Goal: Task Accomplishment & Management: Use online tool/utility

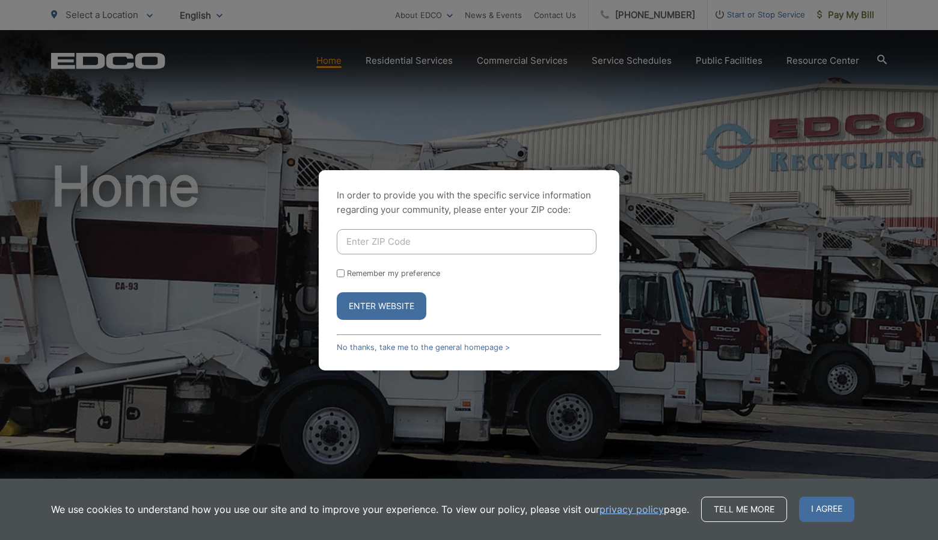
click at [524, 231] on input "Enter ZIP Code" at bounding box center [467, 241] width 260 height 25
type input "92024"
click at [337, 292] on button "Enter Website" at bounding box center [382, 306] width 90 height 28
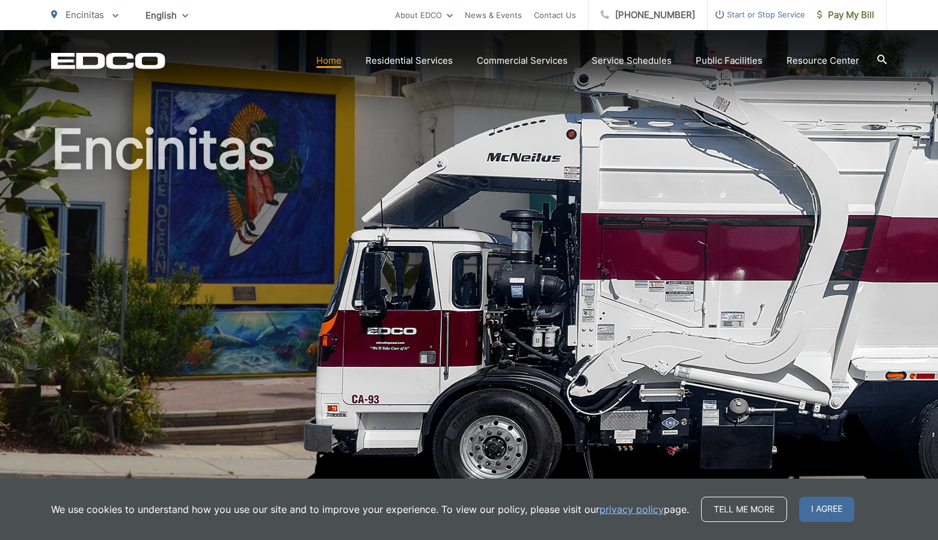
scroll to position [51, 0]
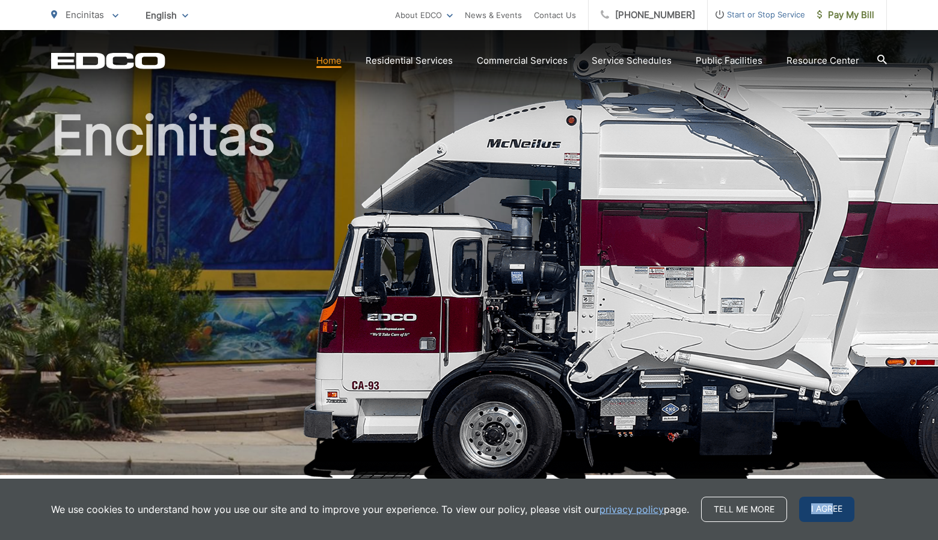
click at [830, 503] on span "I agree" at bounding box center [826, 509] width 55 height 25
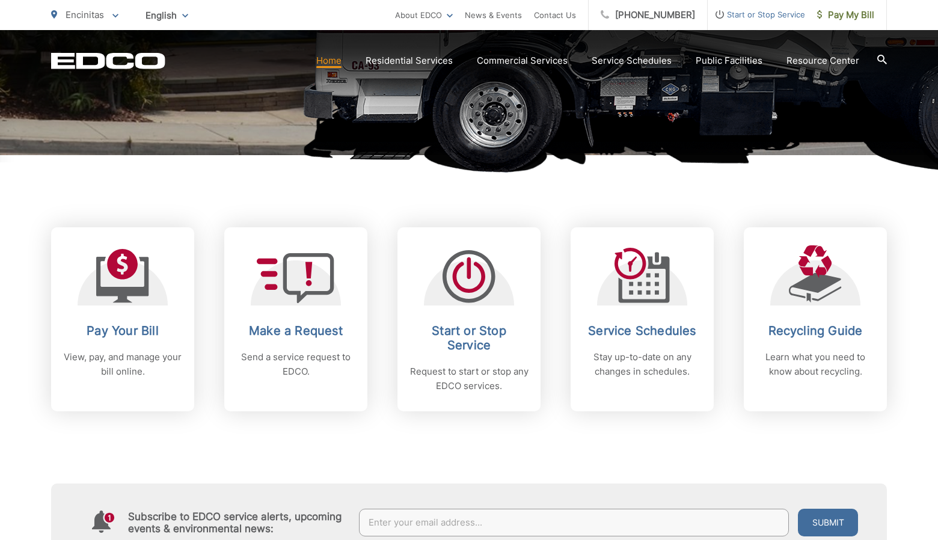
scroll to position [418, 0]
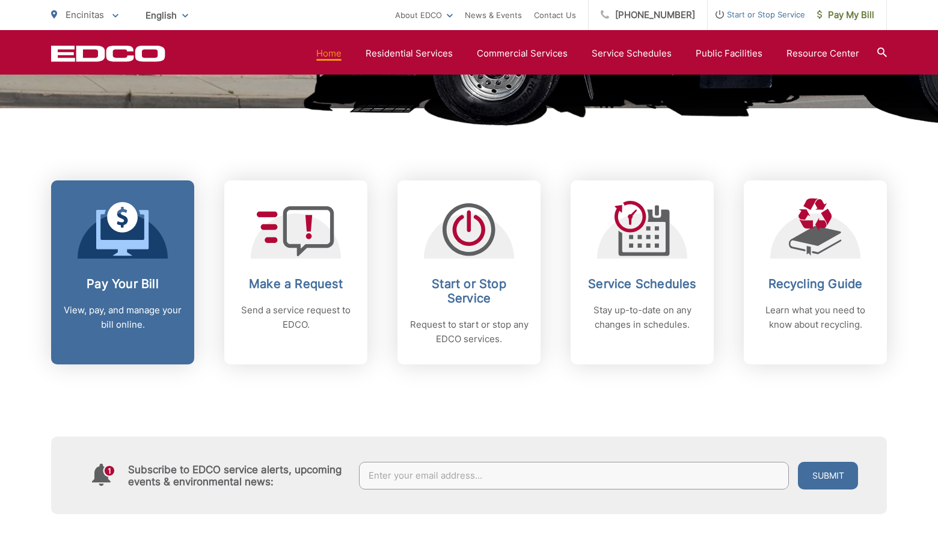
click at [129, 289] on h2 "Pay Your Bill" at bounding box center [122, 284] width 119 height 14
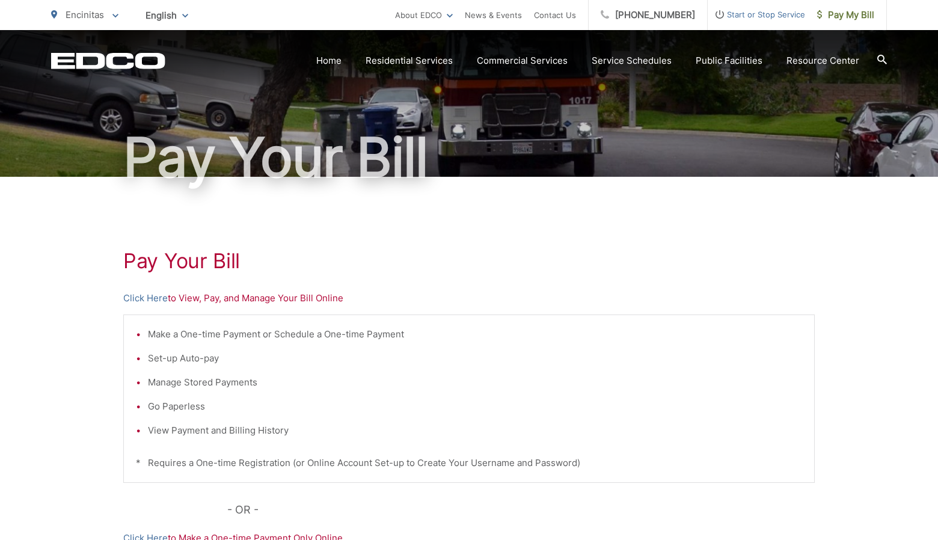
scroll to position [66, 0]
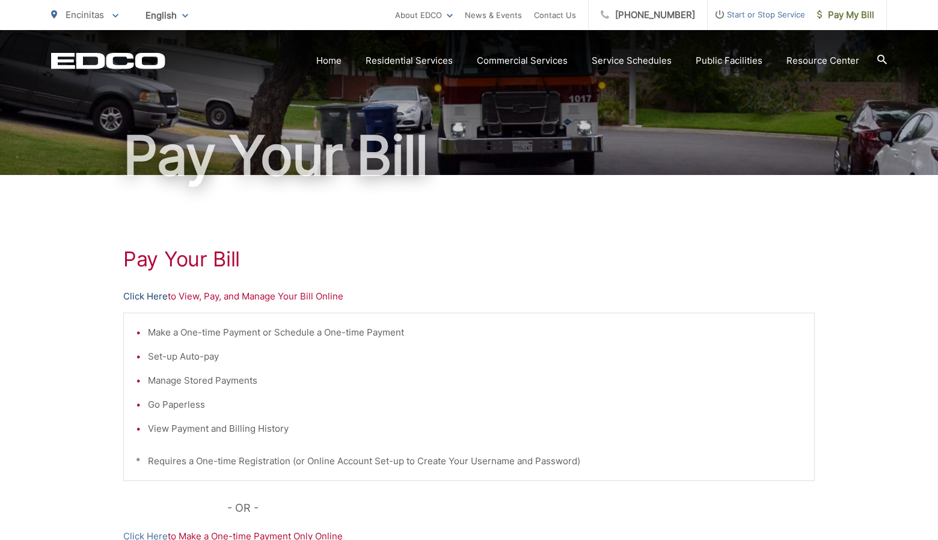
click at [150, 300] on link "Click Here" at bounding box center [145, 296] width 44 height 14
